Goal: Task Accomplishment & Management: Manage account settings

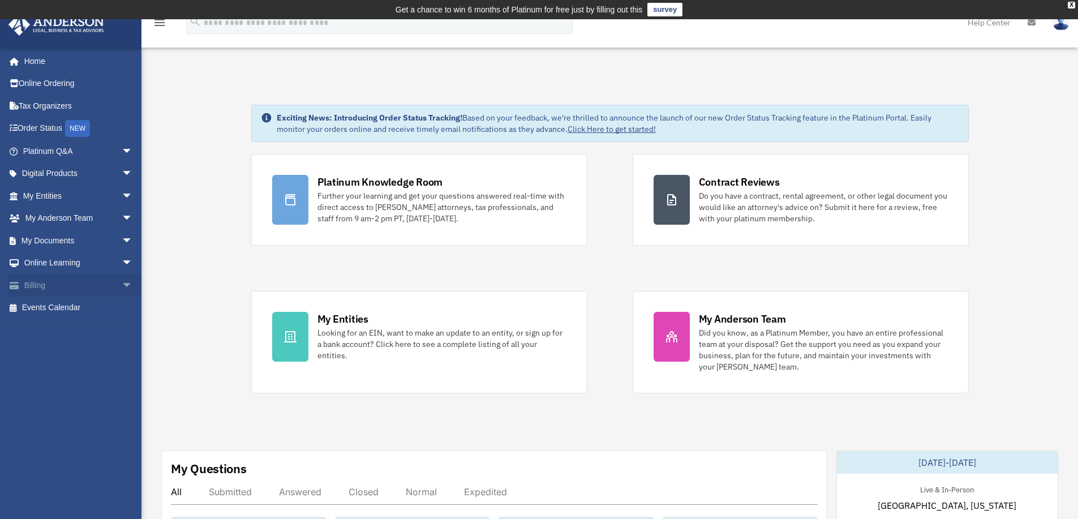
drag, startPoint x: 34, startPoint y: 283, endPoint x: 42, endPoint y: 284, distance: 7.9
click at [34, 283] on link "Billing arrow_drop_down" at bounding box center [79, 285] width 142 height 23
click at [122, 283] on span "arrow_drop_down" at bounding box center [133, 285] width 23 height 23
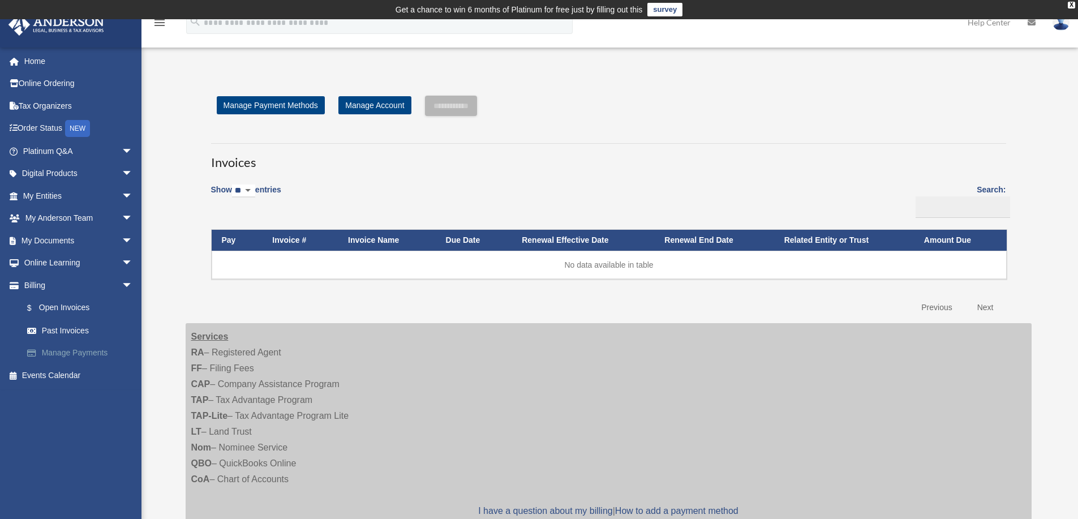
drag, startPoint x: 74, startPoint y: 350, endPoint x: 325, endPoint y: 321, distance: 253.4
click at [74, 350] on link "Manage Payments" at bounding box center [83, 353] width 134 height 23
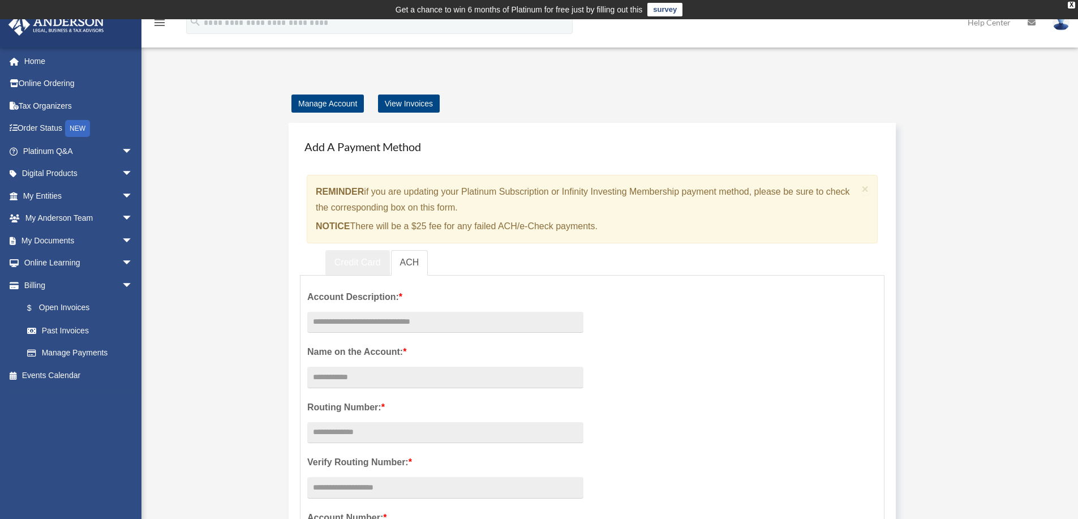
click at [351, 264] on link "Credit Card" at bounding box center [357, 262] width 64 height 25
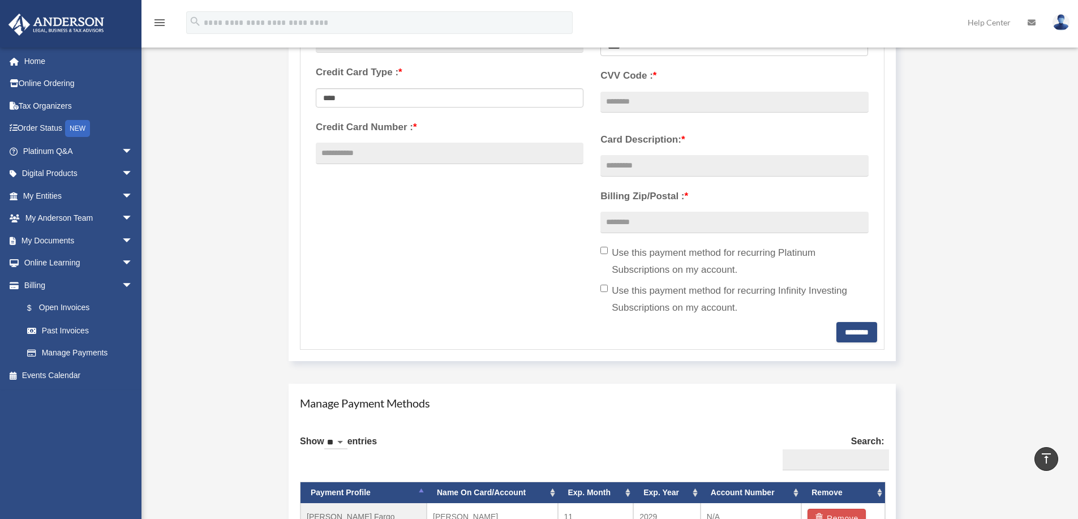
scroll to position [170, 0]
